Goal: Task Accomplishment & Management: Complete application form

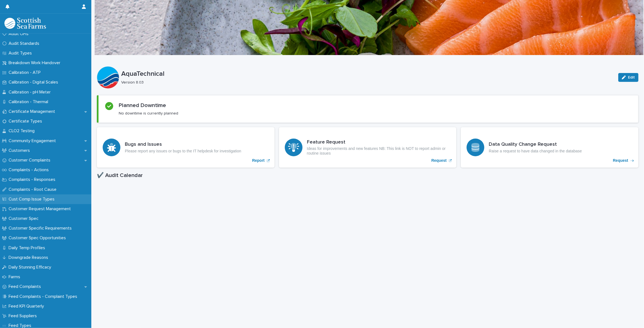
scroll to position [251, 0]
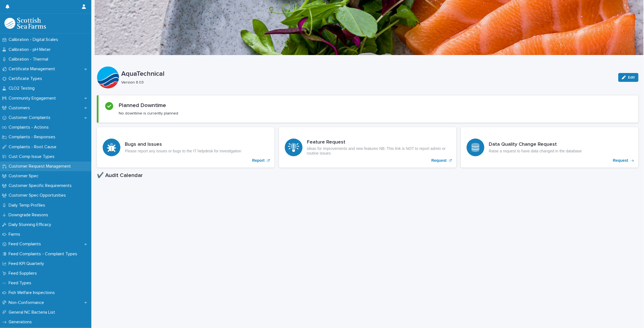
click at [37, 167] on p "Customer Request Management" at bounding box center [40, 166] width 69 height 5
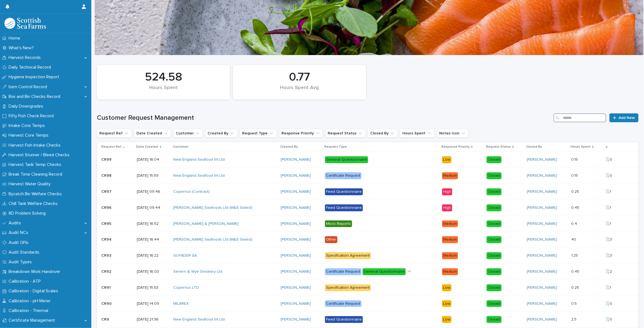
click at [580, 115] on input "Search" at bounding box center [579, 117] width 53 height 9
type input "**********"
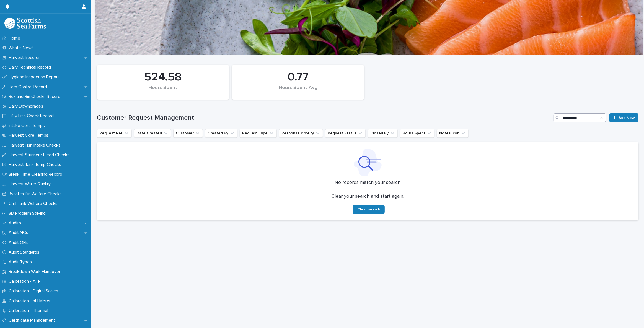
click at [600, 118] on icon "Search" at bounding box center [601, 117] width 2 height 3
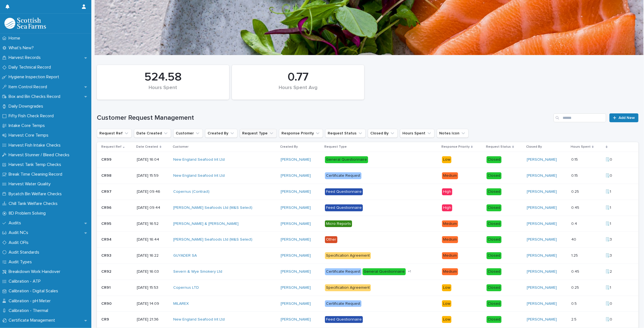
click at [269, 135] on icon "Request Type" at bounding box center [272, 134] width 6 height 6
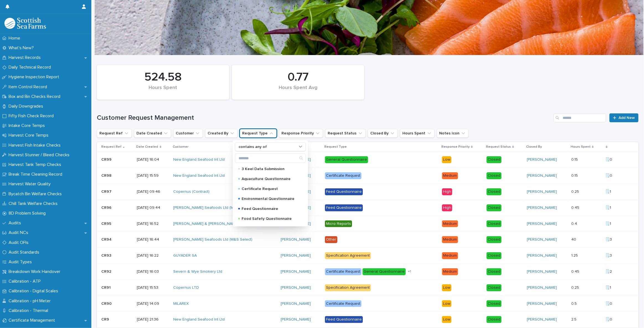
click at [327, 110] on div "Customer Request Management Add New" at bounding box center [367, 115] width 541 height 27
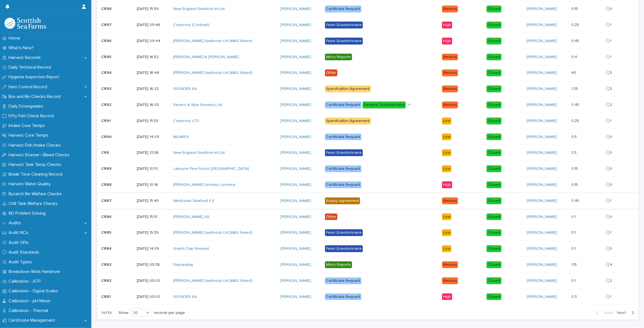
scroll to position [192, 0]
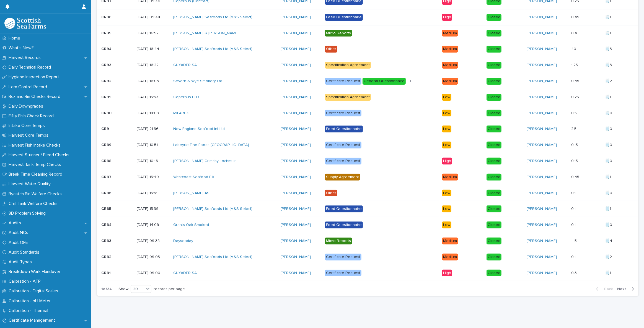
click at [619, 287] on span "Next" at bounding box center [623, 289] width 12 height 4
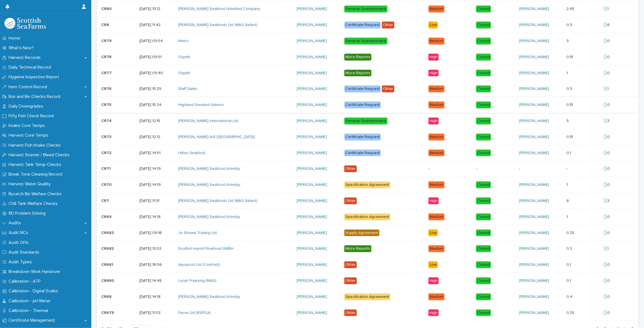
scroll to position [176, 0]
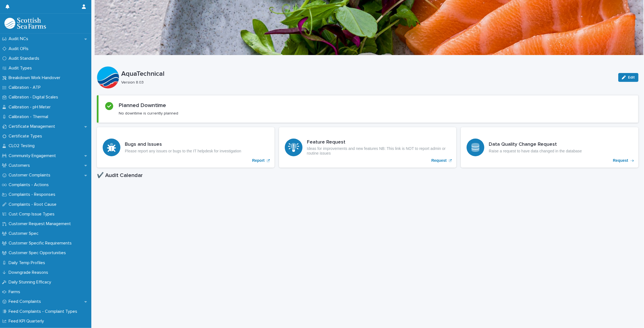
scroll to position [201, 0]
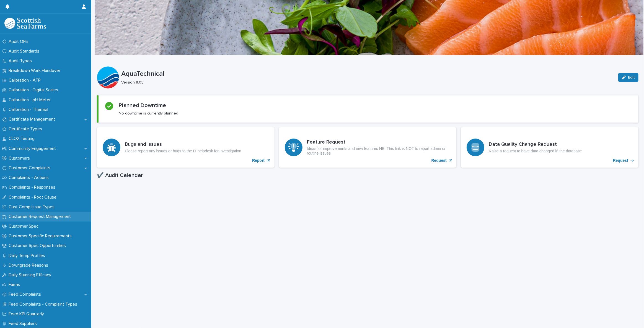
click at [44, 217] on p "Customer Request Management" at bounding box center [40, 216] width 69 height 5
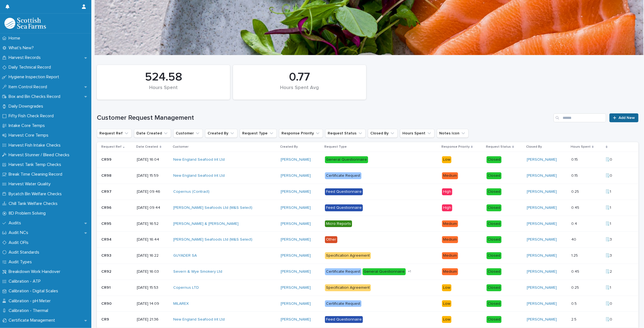
click at [624, 116] on span "Add New" at bounding box center [626, 118] width 16 height 4
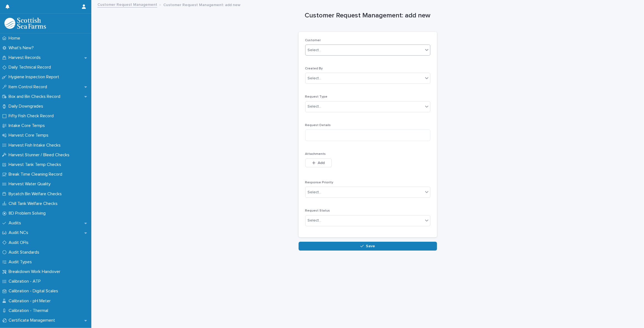
click at [322, 48] on input "text" at bounding box center [322, 50] width 1 height 5
type input "***"
click at [334, 61] on div "JCS Fish Limited" at bounding box center [365, 61] width 124 height 10
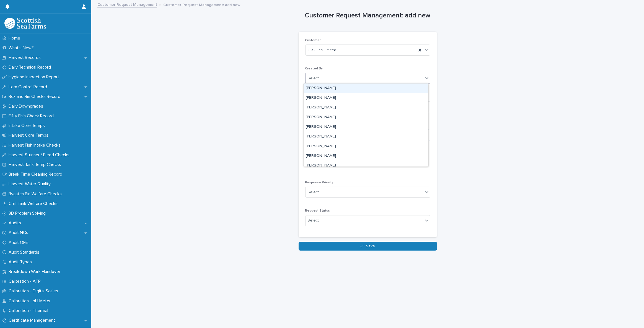
click at [333, 75] on div "Select..." at bounding box center [364, 78] width 118 height 9
type input "****"
click at [333, 85] on div "[PERSON_NAME]" at bounding box center [365, 89] width 124 height 10
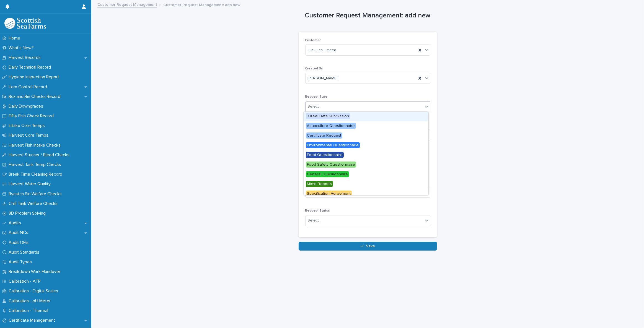
click at [321, 104] on div "Select..." at bounding box center [364, 106] width 118 height 9
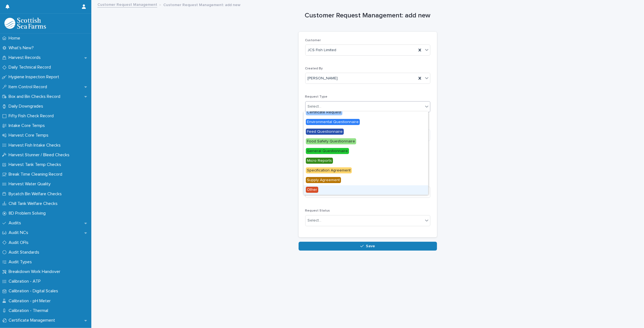
click at [324, 192] on div "Other" at bounding box center [365, 190] width 124 height 10
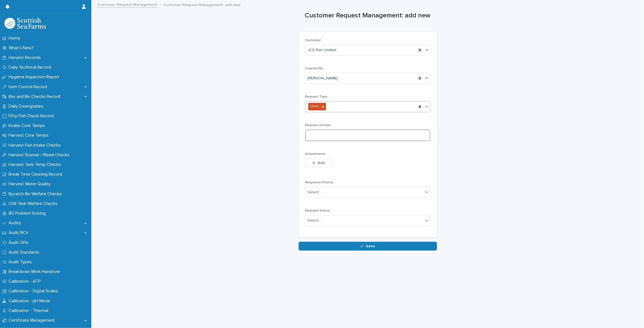
click at [327, 137] on textarea at bounding box center [367, 135] width 125 height 12
type textarea "*"
type textarea "**********"
click at [319, 163] on button "Add" at bounding box center [318, 162] width 27 height 9
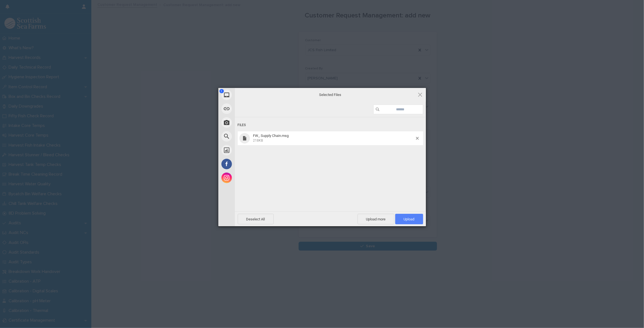
click at [402, 215] on span "Upload 1" at bounding box center [409, 219] width 28 height 11
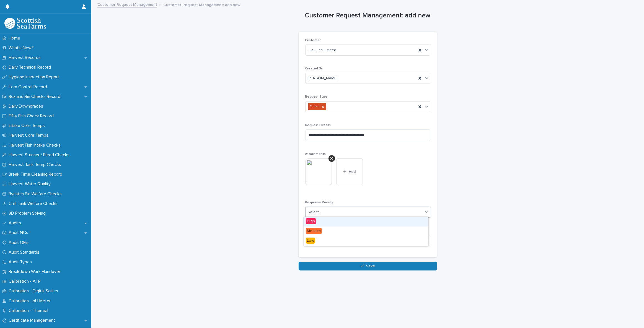
click at [339, 211] on div "Select..." at bounding box center [364, 212] width 118 height 9
click at [322, 234] on div "Medium" at bounding box center [365, 232] width 124 height 10
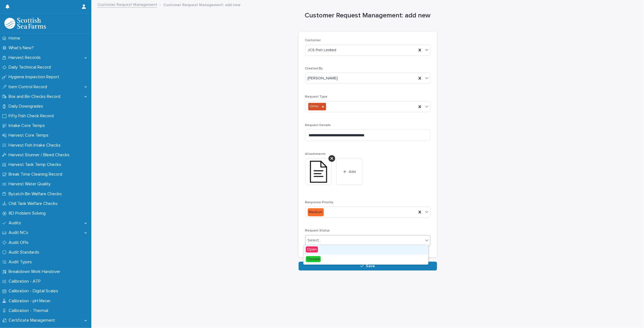
click at [345, 243] on div "Select..." at bounding box center [364, 240] width 118 height 9
click at [325, 259] on div "Closed" at bounding box center [365, 260] width 124 height 10
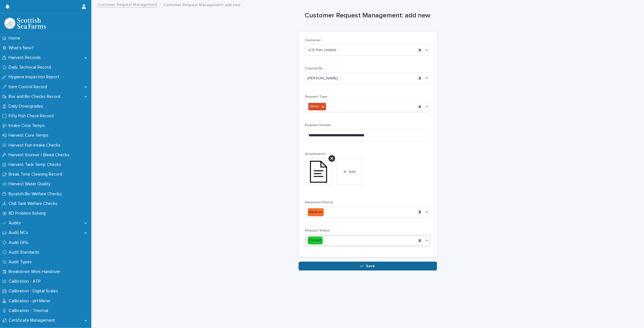
click at [356, 265] on button "Save" at bounding box center [367, 266] width 138 height 9
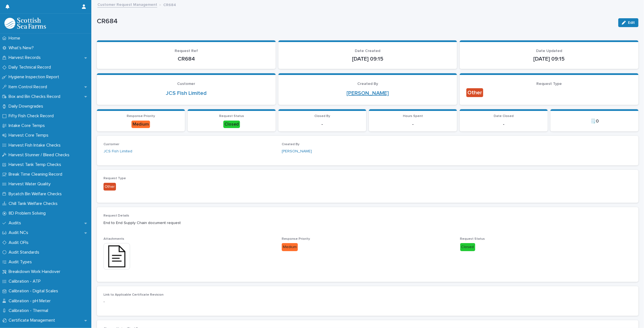
drag, startPoint x: 625, startPoint y: 22, endPoint x: 359, endPoint y: 95, distance: 275.4
click at [628, 22] on span "Edit" at bounding box center [631, 23] width 7 height 4
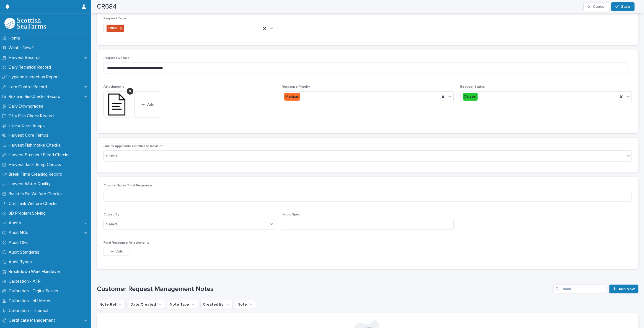
scroll to position [176, 0]
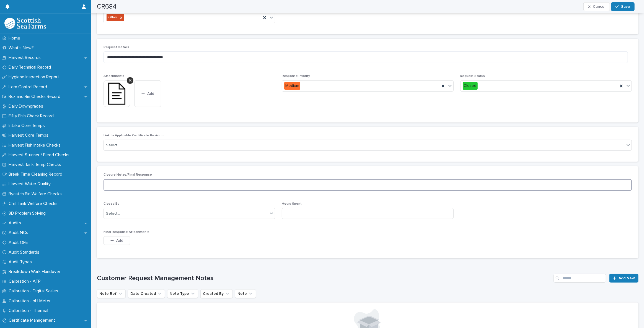
click at [130, 184] on textarea at bounding box center [367, 185] width 528 height 12
type textarea "**********"
click at [154, 211] on div "Select..." at bounding box center [186, 213] width 164 height 9
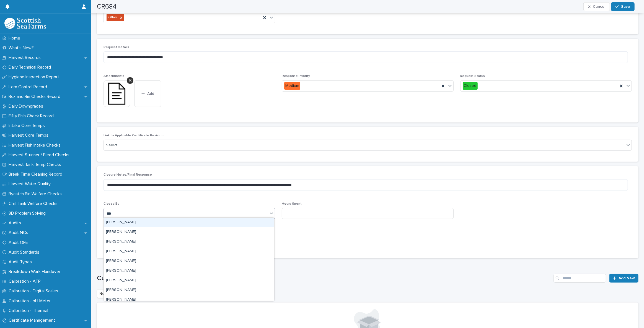
type input "****"
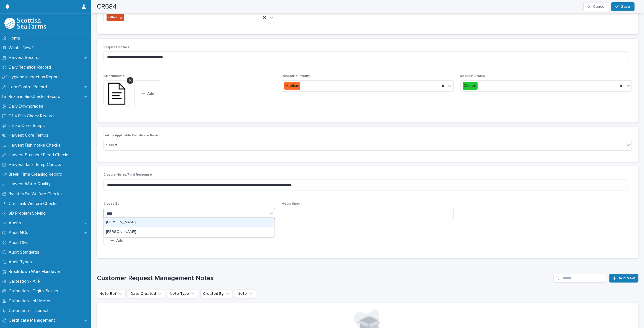
click at [147, 218] on div "[PERSON_NAME]" at bounding box center [189, 223] width 170 height 10
click at [302, 214] on input at bounding box center [367, 213] width 171 height 11
type input "***"
click at [118, 239] on span "Add" at bounding box center [119, 241] width 7 height 4
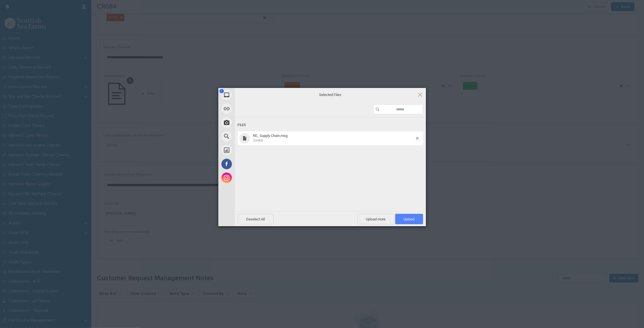
click at [414, 217] on span "Upload 1" at bounding box center [409, 219] width 11 height 4
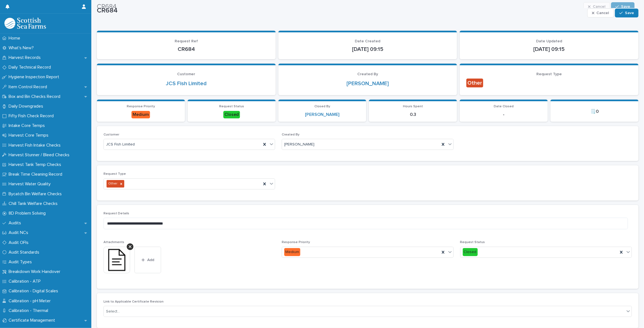
scroll to position [0, 0]
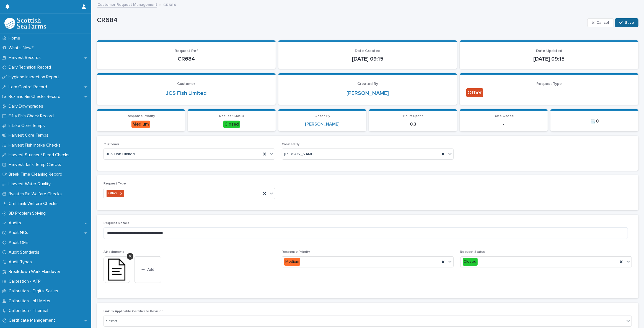
click at [625, 22] on span "Save" at bounding box center [629, 23] width 9 height 4
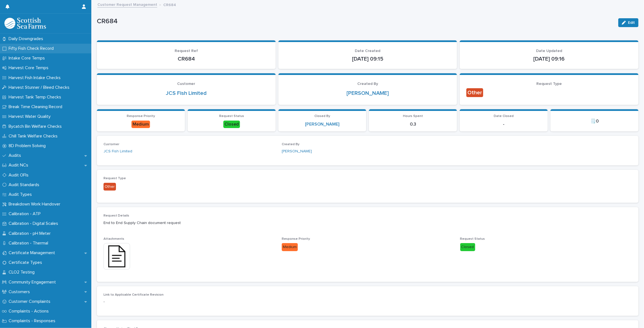
scroll to position [75, 0]
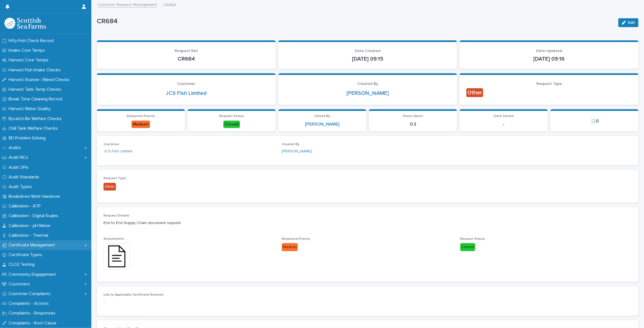
click at [41, 248] on p "Certificate Management" at bounding box center [32, 245] width 53 height 5
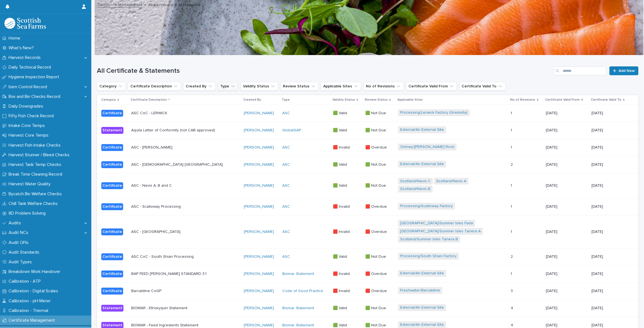
click at [224, 86] on button "Type" at bounding box center [228, 86] width 20 height 9
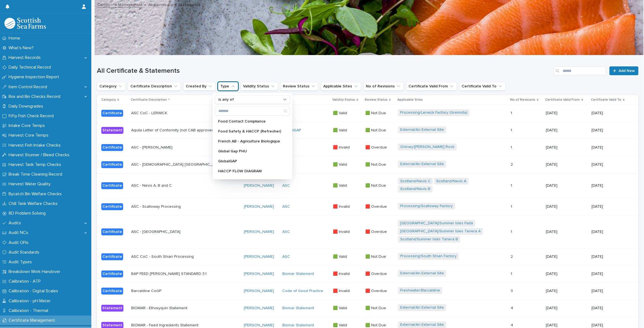
scroll to position [102, 0]
click at [238, 158] on p "GlobalGAP" at bounding box center [249, 159] width 63 height 4
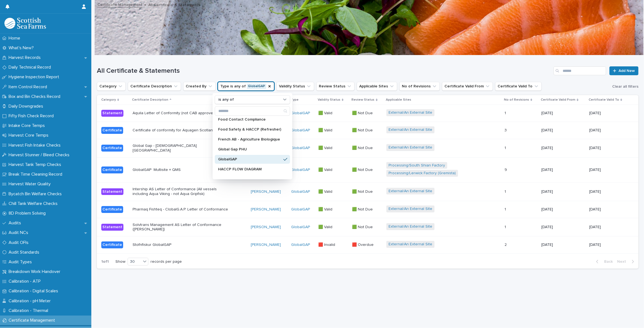
click at [219, 67] on h1 "All Certificate & Statements" at bounding box center [324, 71] width 454 height 8
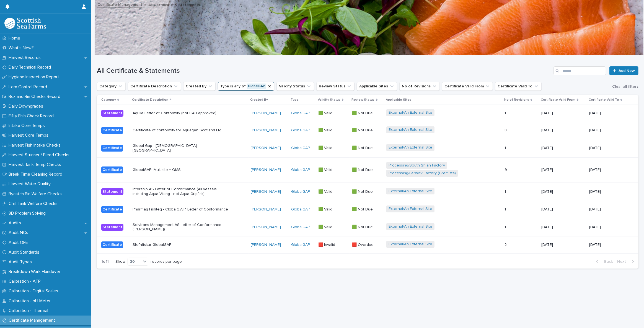
click at [144, 168] on p "GlobalGAP Multisite + QMS" at bounding box center [180, 170] width 97 height 5
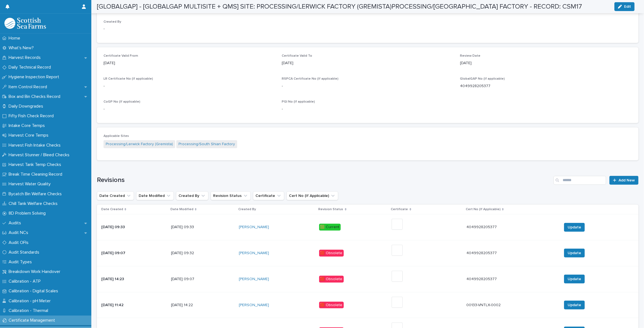
scroll to position [226, 0]
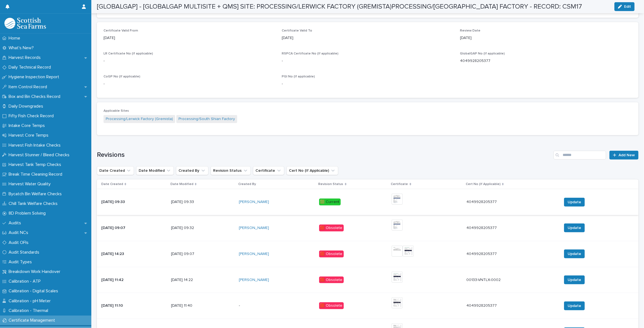
click at [402, 197] on img at bounding box center [396, 199] width 11 height 11
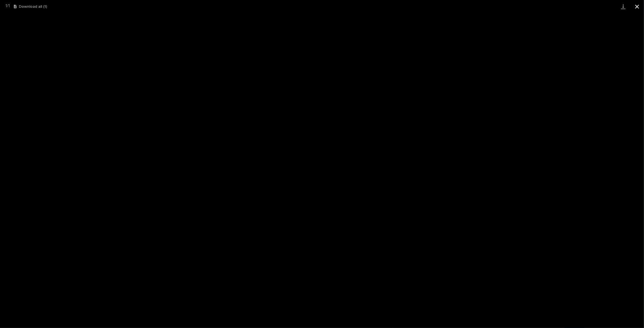
click at [636, 6] on button "Close gallery" at bounding box center [637, 6] width 14 height 13
